Goal: Task Accomplishment & Management: Complete application form

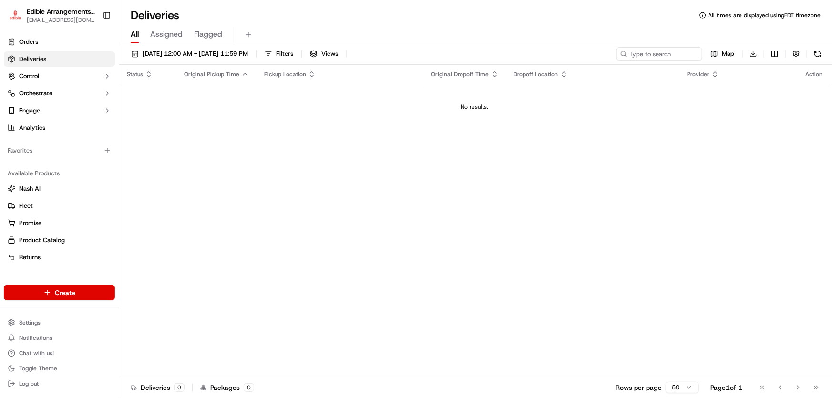
click at [108, 176] on div "Available Products" at bounding box center [59, 173] width 111 height 15
click at [186, 146] on div "Status Original Pickup Time Pickup Location Original Dropoff Time Dropoff Locat…" at bounding box center [474, 221] width 711 height 312
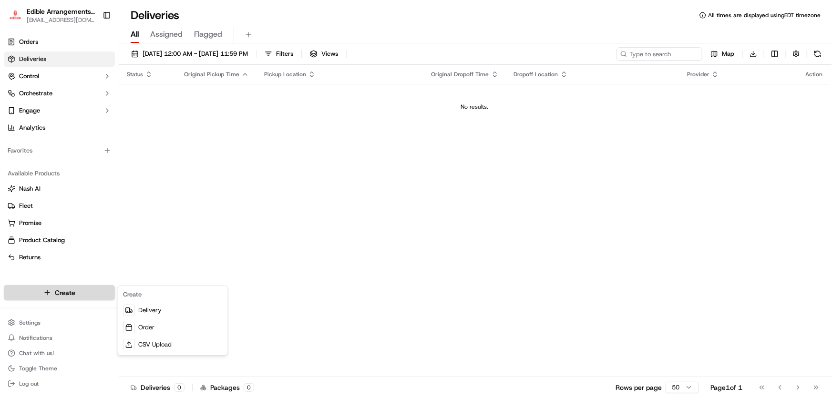
click at [79, 291] on html "Edible Arrangements - [GEOGRAPHIC_DATA][EMAIL_ADDRESS][DOMAIN_NAME] Toggle Side…" at bounding box center [416, 199] width 832 height 398
click at [162, 310] on link "Delivery" at bounding box center [172, 310] width 106 height 17
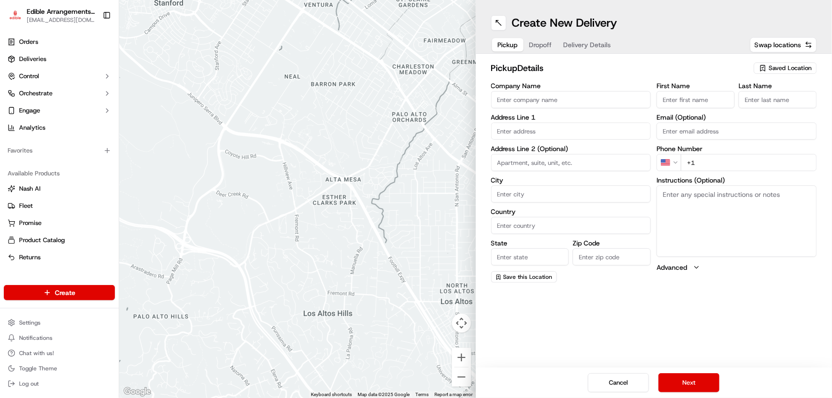
click at [524, 100] on input "Company Name" at bounding box center [571, 99] width 160 height 17
type input "Edible Arrangements - [GEOGRAPHIC_DATA], [GEOGRAPHIC_DATA]"
type input "[STREET_ADDRESS]"
type input "Savannah"
type input "[GEOGRAPHIC_DATA]"
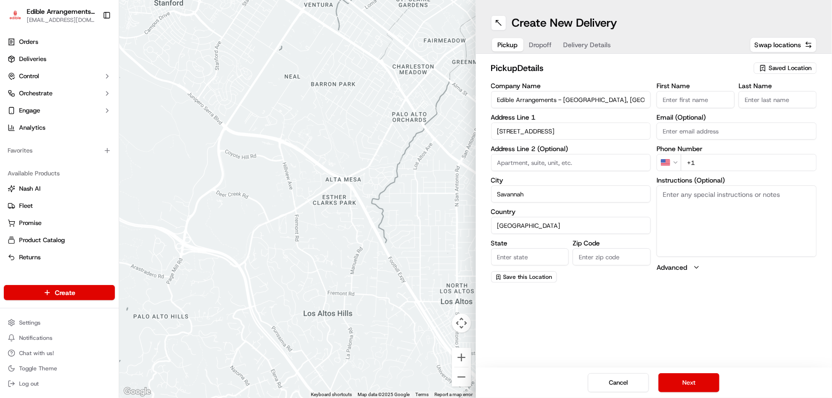
type input "GA"
type input "31406"
type input "[EMAIL_ADDRESS][DOMAIN_NAME]"
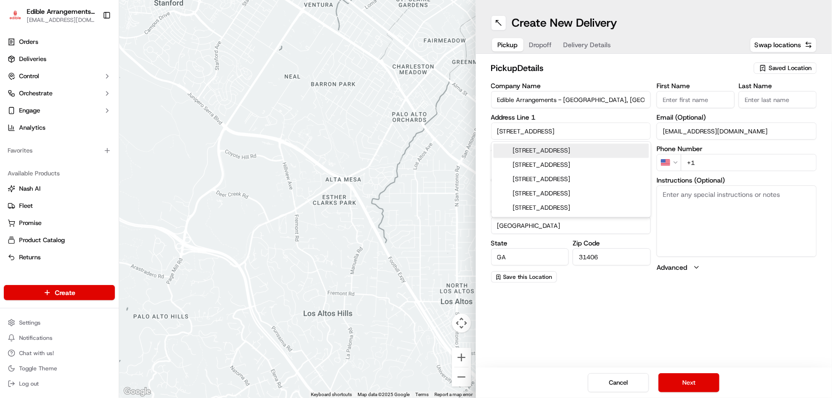
click at [678, 100] on input "First Name" at bounding box center [696, 99] width 78 height 17
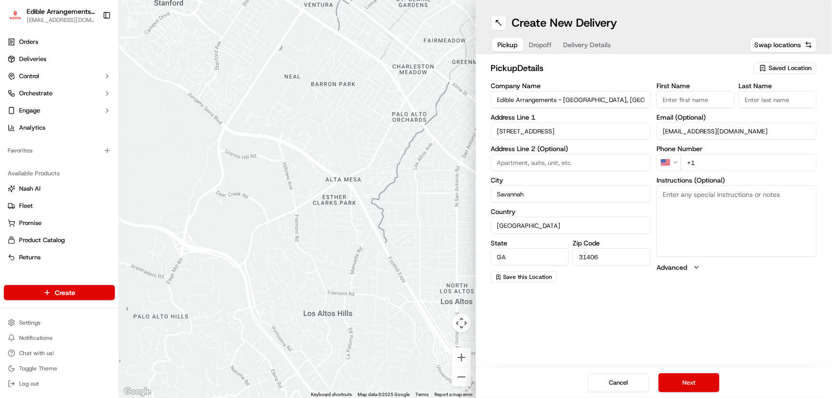
type input "[PERSON_NAME]"
click at [699, 156] on input "+1" at bounding box center [749, 162] width 136 height 17
type input "[PHONE_NUMBER]"
drag, startPoint x: 685, startPoint y: 324, endPoint x: 687, endPoint y: 336, distance: 12.0
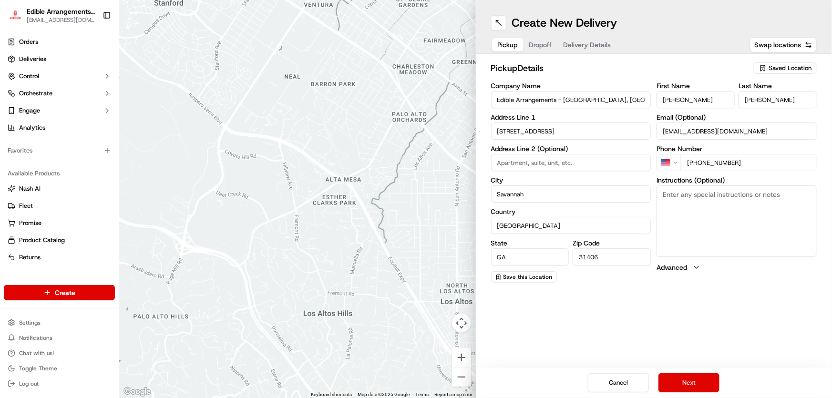
click at [687, 334] on div "Create New Delivery Pickup Dropoff Delivery Details Swap locations pickup Detai…" at bounding box center [654, 199] width 357 height 398
click at [691, 382] on button "Next" at bounding box center [688, 382] width 61 height 19
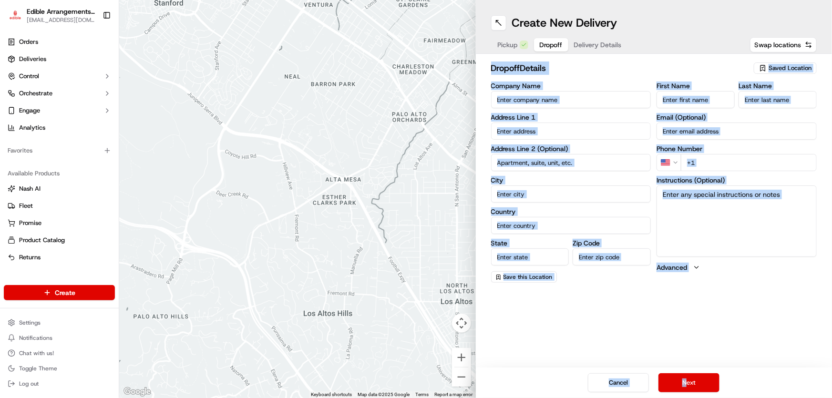
click at [645, 351] on div "Create New Delivery Pickup Dropoff Delivery Details Swap locations dropoff Deta…" at bounding box center [654, 199] width 357 height 398
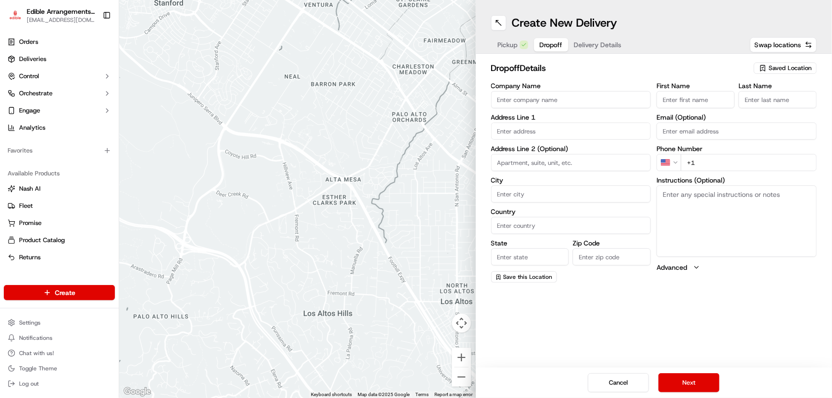
click at [529, 97] on input "Company Name" at bounding box center [571, 99] width 160 height 17
type input "Mareen C"
click at [551, 163] on input at bounding box center [571, 162] width 160 height 17
type input "393 goodl"
drag, startPoint x: 528, startPoint y: 164, endPoint x: 398, endPoint y: 178, distance: 131.4
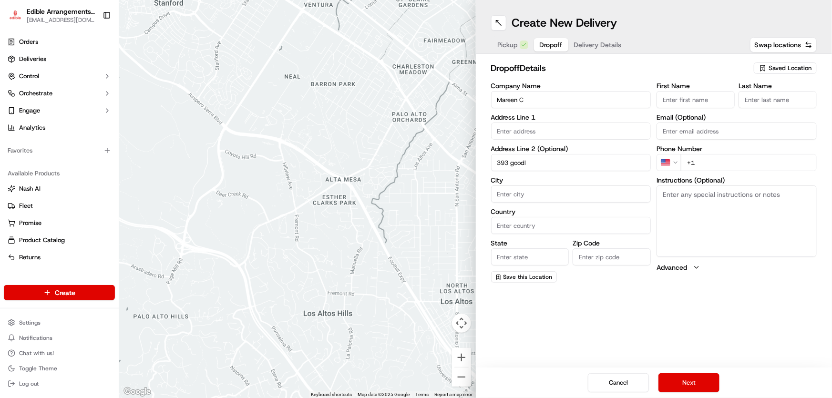
click at [398, 178] on div "← Move left → Move right ↑ Move up ↓ Move down + Zoom in - Zoom out Home Jump l…" at bounding box center [475, 199] width 713 height 398
click at [608, 133] on input "text" at bounding box center [571, 131] width 160 height 17
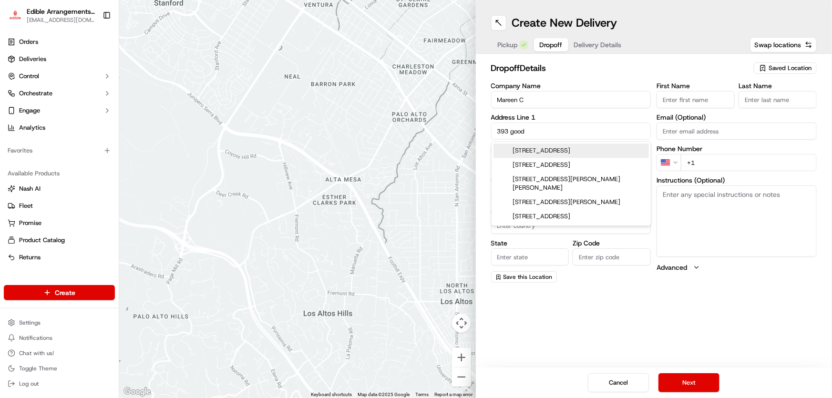
click at [599, 151] on div "[STREET_ADDRESS]" at bounding box center [570, 151] width 155 height 14
type input "[STREET_ADDRESS]"
type input "[GEOGRAPHIC_DATA]"
type input "SC"
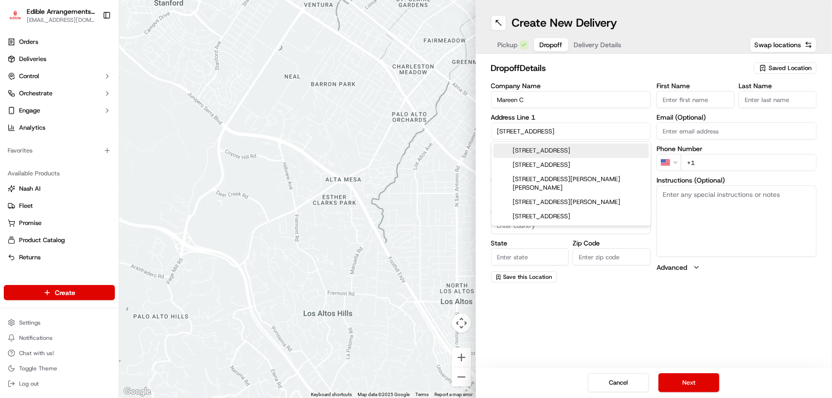
type input "29927"
type input "[STREET_ADDRESS]"
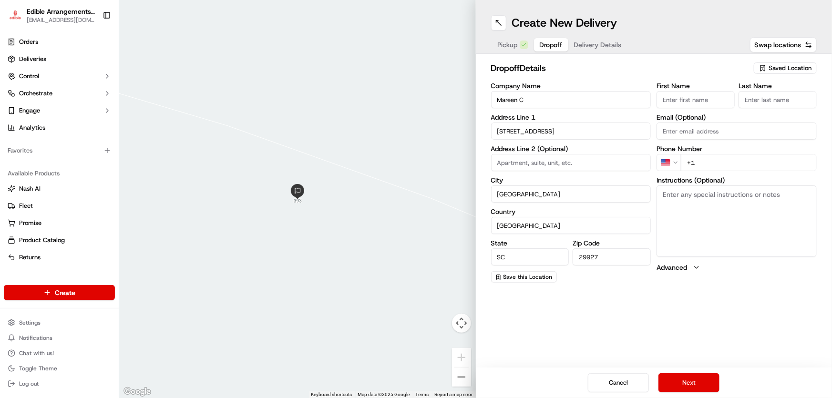
click at [558, 98] on input "Mareen C" at bounding box center [571, 99] width 160 height 17
type input "[PERSON_NAME]"
click at [675, 100] on input "First Name" at bounding box center [696, 99] width 78 height 17
click at [664, 102] on input "mareen" at bounding box center [696, 99] width 78 height 17
click at [668, 100] on input "mareen" at bounding box center [696, 99] width 78 height 17
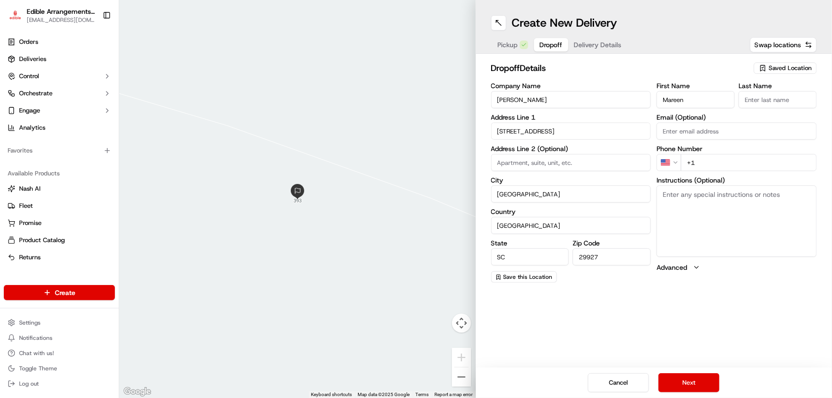
type input "Mareen"
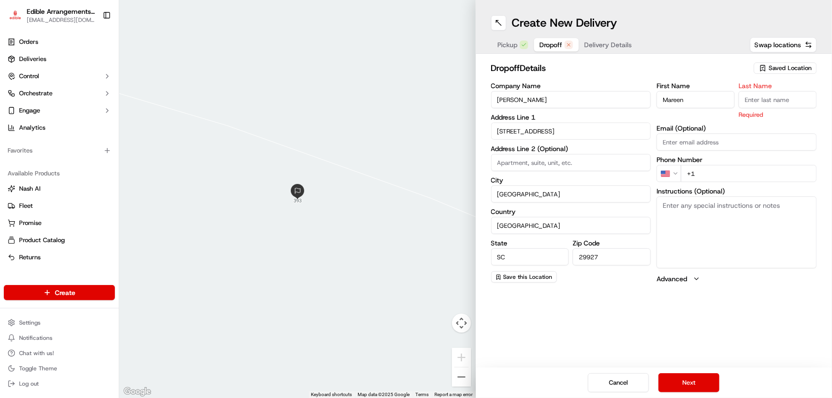
click at [752, 101] on input "Last Name" at bounding box center [778, 99] width 78 height 17
type input "[PERSON_NAME]"
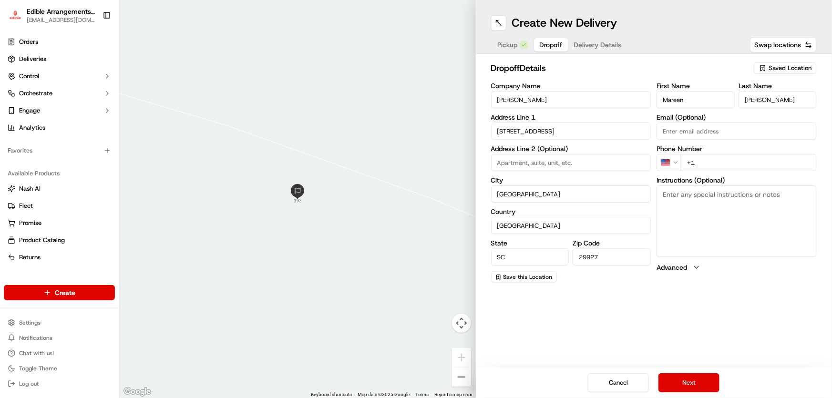
click at [711, 171] on input "+1" at bounding box center [749, 162] width 136 height 17
type input "[PHONE_NUMBER]"
click at [724, 196] on textarea "Instructions (Optional)" at bounding box center [737, 221] width 160 height 72
paste textarea "Hand deliver to customer. We have already confirmed the recipient will be home …"
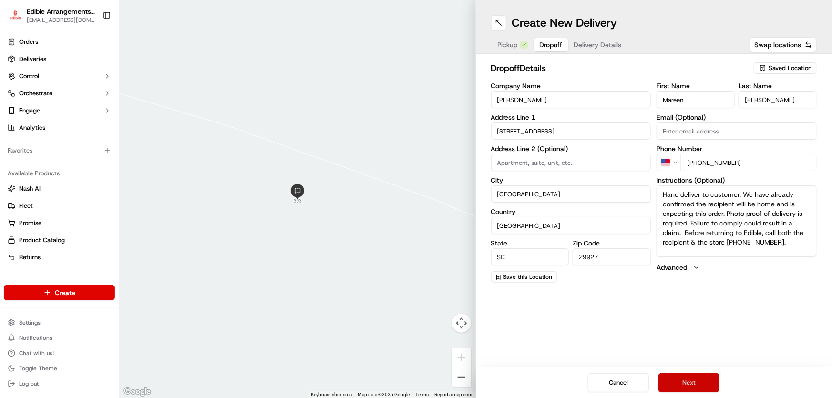
type textarea "Hand deliver to customer. We have already confirmed the recipient will be home …"
click at [687, 386] on button "Next" at bounding box center [688, 382] width 61 height 19
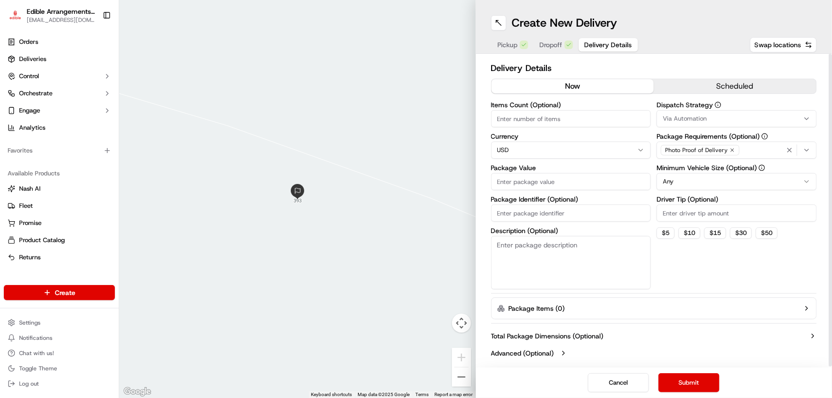
click at [546, 119] on input "Items Count (Optional)" at bounding box center [571, 118] width 160 height 17
type input "1"
click at [573, 254] on textarea "Description (Optional)" at bounding box center [571, 262] width 160 height 53
type textarea "red cooler bag"
click at [534, 188] on input "Package Value" at bounding box center [571, 181] width 160 height 17
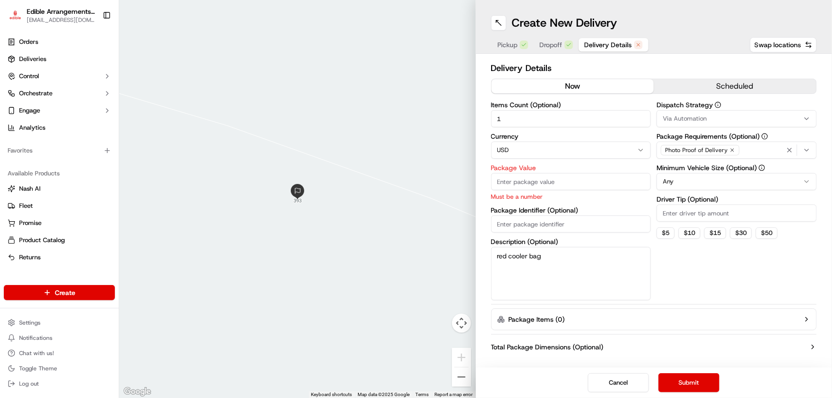
click at [159, 93] on div at bounding box center [297, 199] width 357 height 398
click at [529, 184] on input "Package Value" at bounding box center [571, 181] width 160 height 17
type input "85.58"
click at [550, 149] on html "Edible Arrangements - [GEOGRAPHIC_DATA][EMAIL_ADDRESS][DOMAIN_NAME] Toggle Side…" at bounding box center [416, 199] width 832 height 398
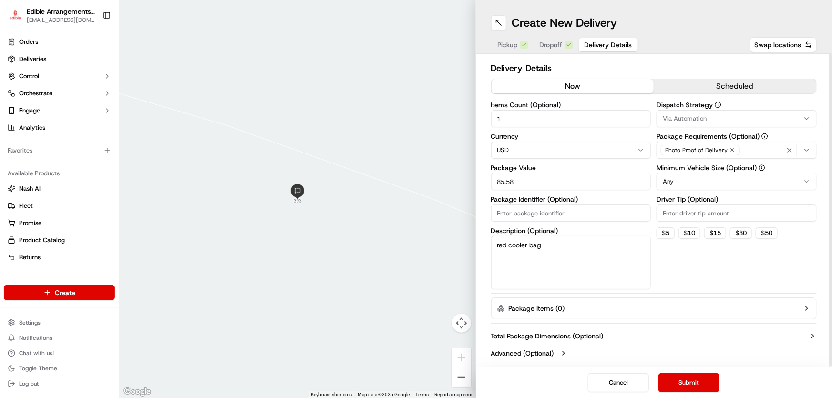
click at [543, 214] on input "Package Identifier (Optional)" at bounding box center [571, 213] width 160 height 17
type input "7885"
click at [687, 377] on button "Submit" at bounding box center [688, 382] width 61 height 19
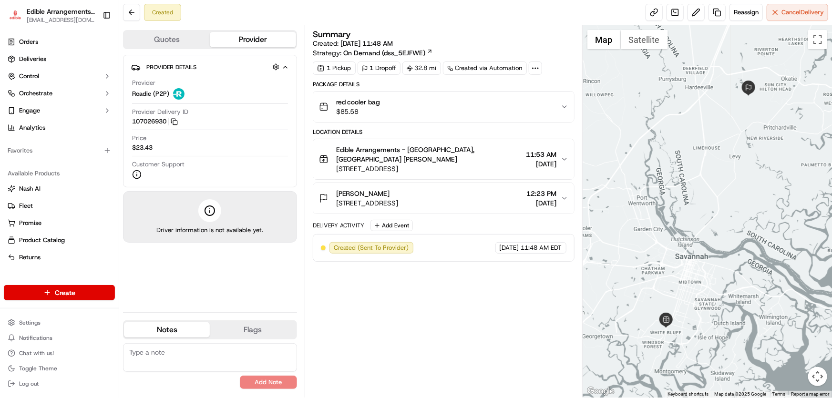
click at [18, 18] on img "button" at bounding box center [15, 16] width 15 height 14
